Goal: Task Accomplishment & Management: Use online tool/utility

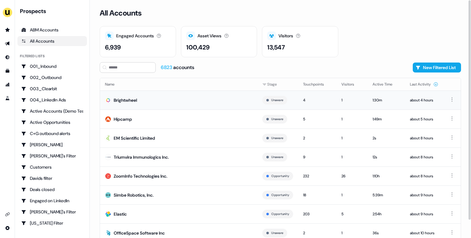
click at [197, 99] on td "Brightwheel" at bounding box center [178, 100] width 157 height 19
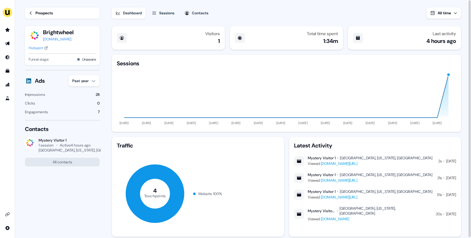
click at [40, 47] on div "Hubspot" at bounding box center [36, 48] width 14 height 6
click at [86, 79] on html "For the best experience switch devices to a bigger screen. Go to Userled.io Loa…" at bounding box center [235, 119] width 471 height 238
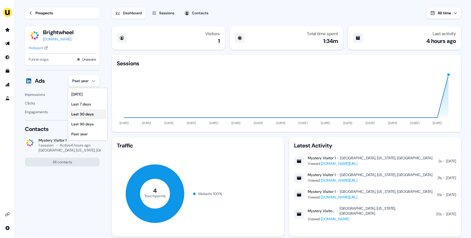
click at [93, 112] on div "Last 30 days" at bounding box center [87, 114] width 37 height 10
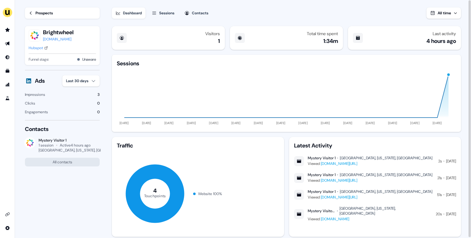
click at [36, 11] on div "Prospects" at bounding box center [43, 13] width 17 height 6
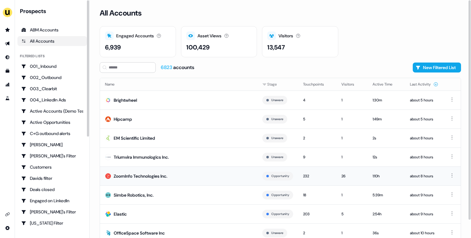
scroll to position [19, 0]
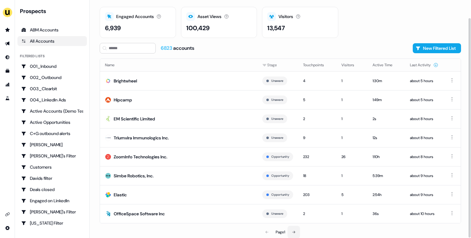
click at [289, 220] on button at bounding box center [293, 232] width 12 height 12
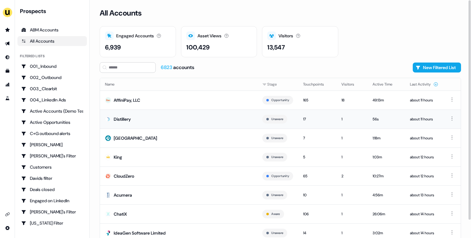
click at [202, 119] on td "Distillery" at bounding box center [178, 119] width 157 height 19
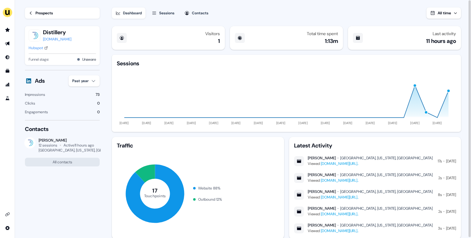
click at [42, 49] on div "Hubspot" at bounding box center [36, 48] width 14 height 6
click at [44, 14] on div "Prospects" at bounding box center [43, 13] width 17 height 6
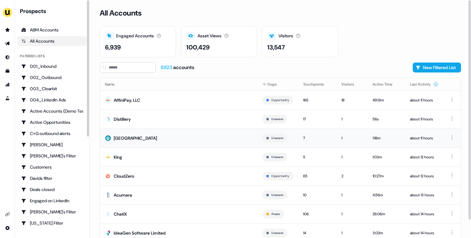
scroll to position [19, 0]
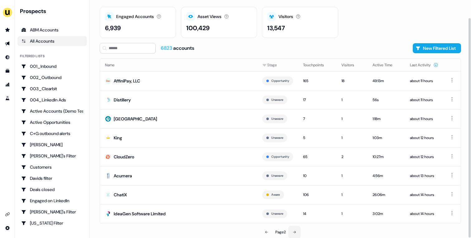
click at [295, 220] on button at bounding box center [294, 232] width 12 height 12
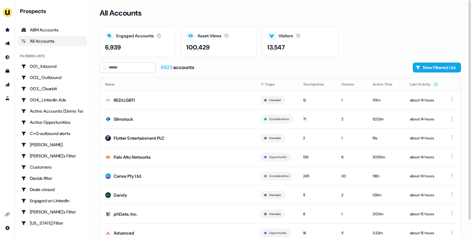
scroll to position [19, 0]
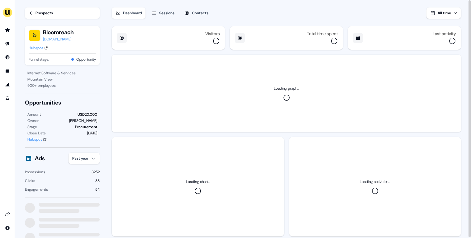
click at [44, 49] on link "Hubspot" at bounding box center [38, 48] width 19 height 6
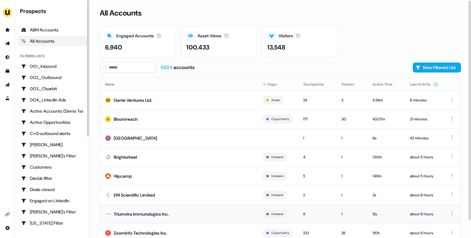
scroll to position [19, 0]
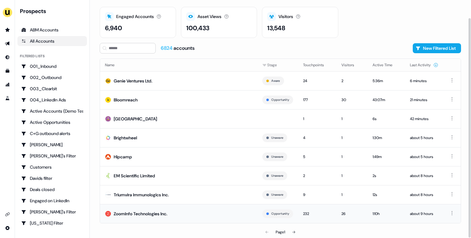
click at [168, 208] on td "ZoomInfo Technologies Inc." at bounding box center [178, 213] width 157 height 19
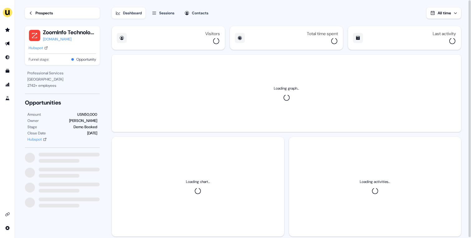
click at [38, 47] on div "Hubspot" at bounding box center [36, 48] width 14 height 6
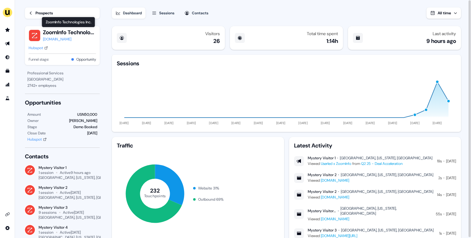
click at [41, 16] on link "Prospects" at bounding box center [62, 12] width 75 height 11
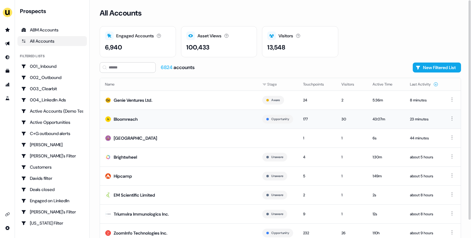
click at [197, 120] on td "Bloomreach" at bounding box center [178, 119] width 157 height 19
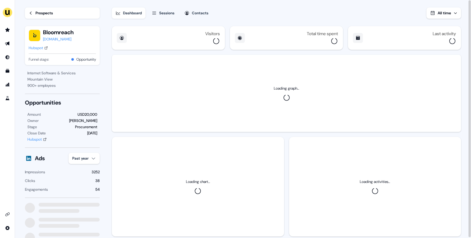
click at [41, 50] on div "Hubspot" at bounding box center [36, 48] width 14 height 6
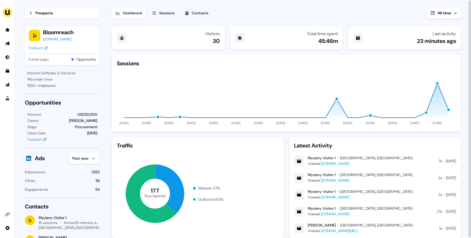
click at [2, 46] on li "side nav menu" at bounding box center [7, 44] width 15 height 10
click at [5, 44] on icon "Go to outbound experience" at bounding box center [7, 43] width 5 height 5
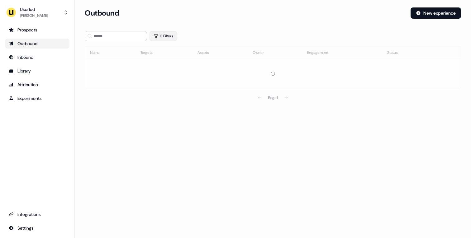
click at [164, 32] on button "0 Filters" at bounding box center [163, 36] width 28 height 10
click at [176, 63] on html "For the best experience switch devices to a bigger screen. Go to Userled.io Use…" at bounding box center [235, 119] width 471 height 238
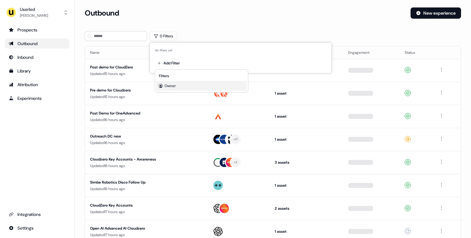
click at [173, 85] on span "Owner" at bounding box center [169, 85] width 11 height 5
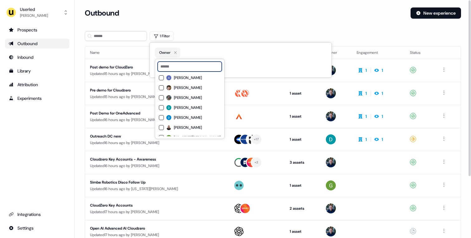
click at [184, 68] on input at bounding box center [190, 67] width 64 height 10
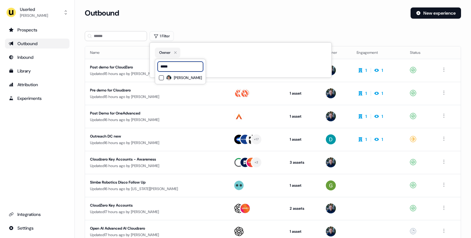
type input "*****"
click at [186, 82] on div "***** Vincent Plassard" at bounding box center [180, 72] width 51 height 26
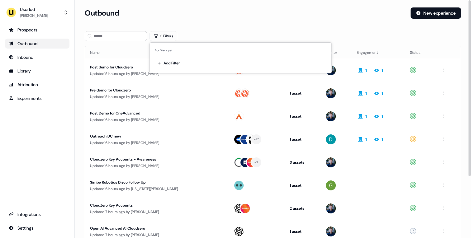
click at [210, 29] on section "Loading... Outbound New experience 0 Filters Name Targets Assets Owner Engageme…" at bounding box center [273, 164] width 396 height 314
click at [169, 35] on button "0 Filters" at bounding box center [163, 36] width 28 height 10
click at [177, 60] on html "For the best experience switch devices to a bigger screen. Go to Userled.io Use…" at bounding box center [235, 119] width 471 height 238
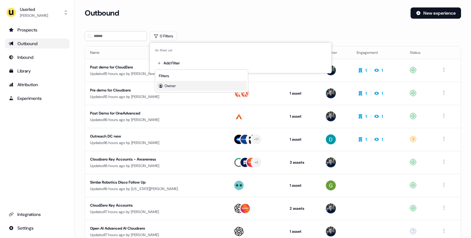
click at [176, 84] on span "Owner" at bounding box center [169, 85] width 11 height 5
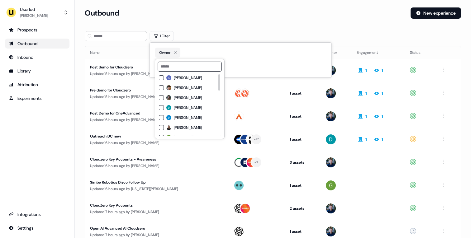
click at [179, 68] on input at bounding box center [190, 67] width 64 height 10
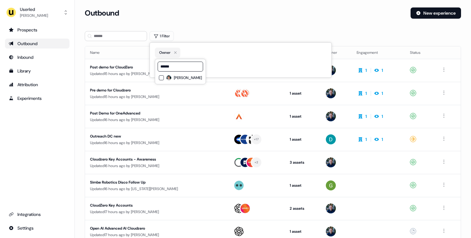
type input "******"
click at [161, 79] on button "Vincent Plassard" at bounding box center [161, 77] width 5 height 5
click at [198, 21] on div "Outbound New experience" at bounding box center [273, 16] width 376 height 19
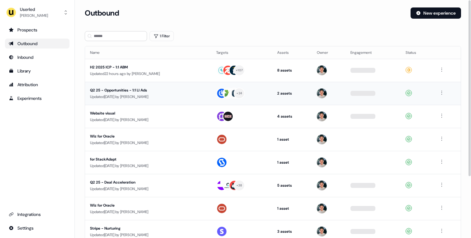
click at [190, 91] on div "Q2 25 - Opportunities - 1:1 LI Ads" at bounding box center [148, 90] width 116 height 6
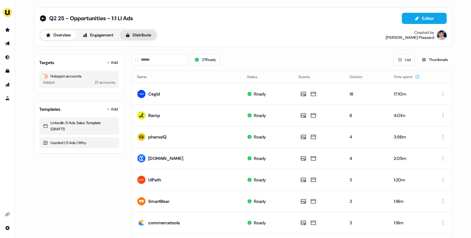
click at [135, 38] on button "Distribute" at bounding box center [138, 35] width 36 height 10
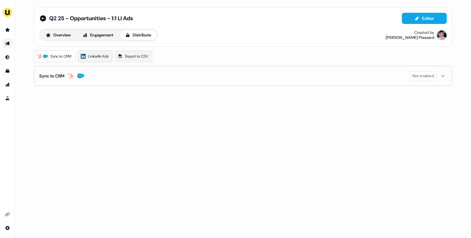
click at [108, 57] on span "LinkedIn Ads" at bounding box center [98, 56] width 20 height 6
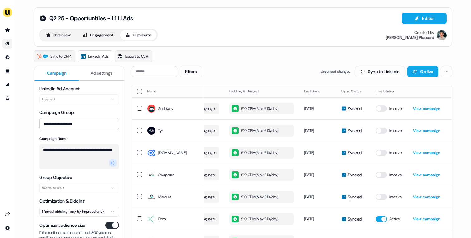
click at [5, 43] on link "Go to outbound experience" at bounding box center [7, 44] width 10 height 10
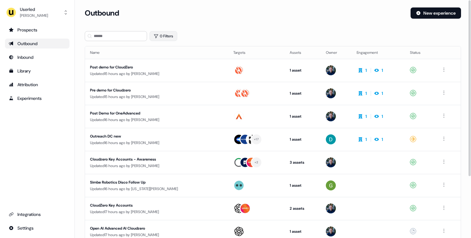
click at [156, 37] on icon "button" at bounding box center [155, 36] width 5 height 5
click at [170, 61] on html "For the best experience switch devices to a bigger screen. Go to Userled.io Use…" at bounding box center [235, 119] width 471 height 238
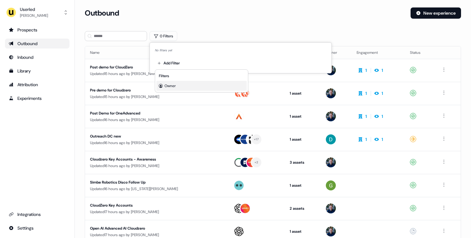
click at [179, 85] on div "Owner" at bounding box center [201, 86] width 90 height 10
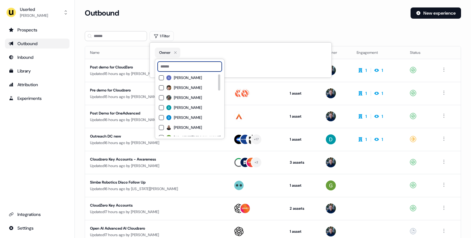
click at [183, 69] on input at bounding box center [190, 67] width 64 height 10
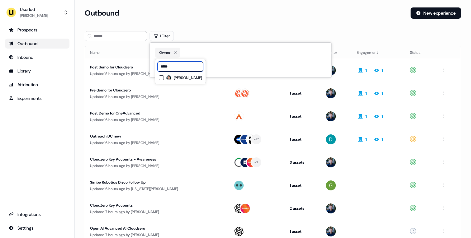
type input "*****"
click at [184, 81] on div "Vincent Plassard" at bounding box center [180, 77] width 43 height 7
click at [196, 40] on div "1 Filter" at bounding box center [273, 36] width 376 height 10
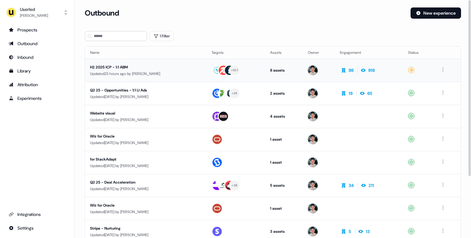
click at [188, 67] on div "H2 2025 ICP - 1:1 ABM" at bounding box center [145, 67] width 111 height 6
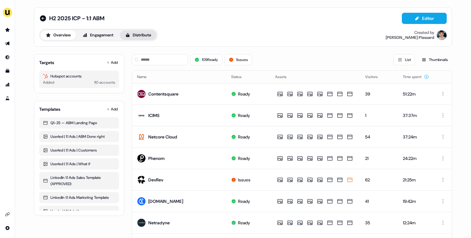
click at [145, 37] on button "Distribute" at bounding box center [138, 35] width 36 height 10
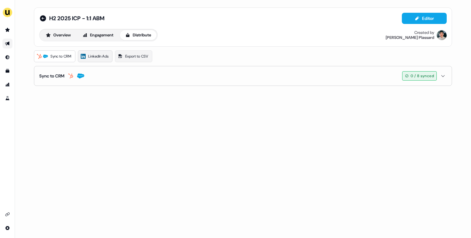
click at [91, 54] on span "LinkedIn Ads" at bounding box center [98, 56] width 20 height 6
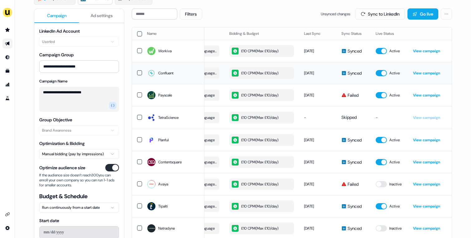
scroll to position [58, 0]
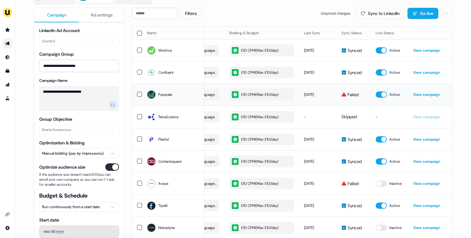
click at [425, 96] on link "View campaign" at bounding box center [426, 94] width 27 height 5
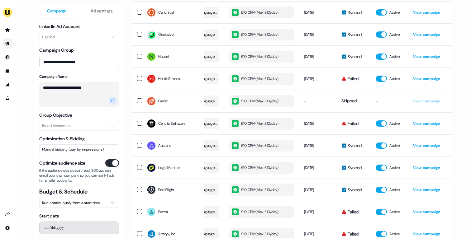
scroll to position [2336, 0]
